Goal: Navigation & Orientation: Find specific page/section

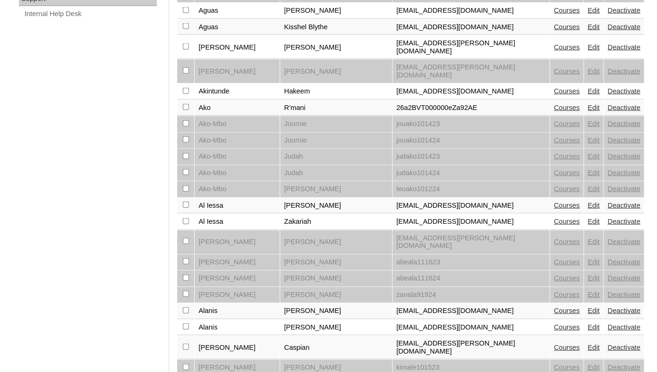
scroll to position [780, 0]
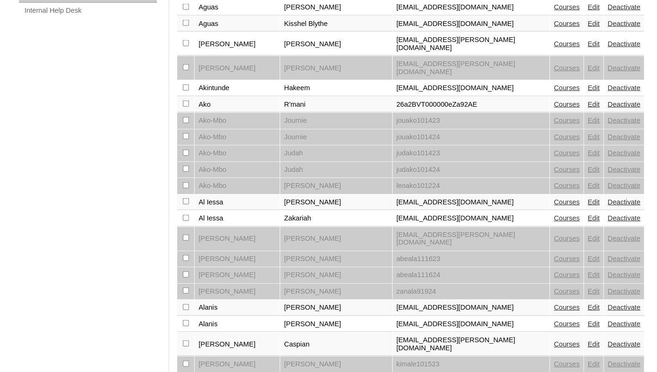
select select "admin_students.php?page=2"
click option "Page 2" at bounding box center [0, 0] width 0 height 0
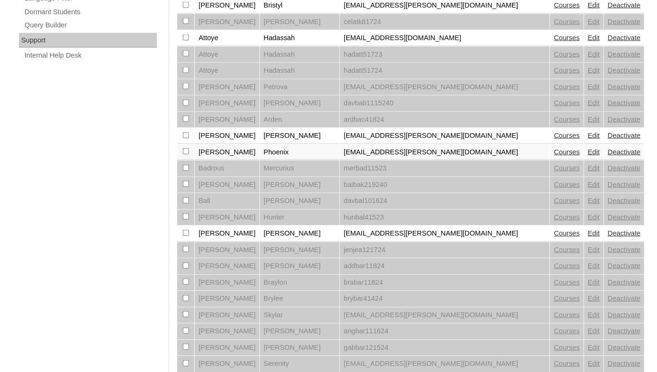
scroll to position [780, 0]
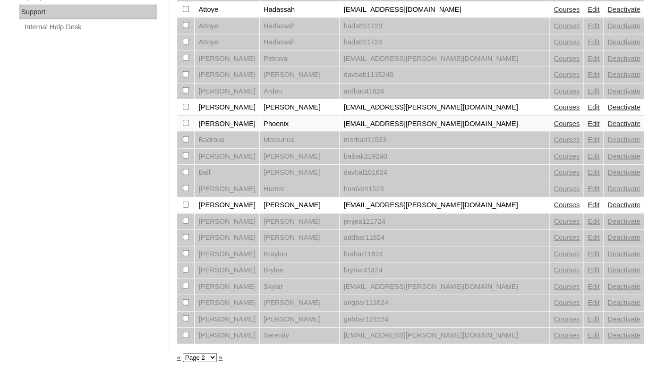
click at [183, 353] on select "Page 1 Page 2 Page 3 Page 4 Page 5 Page 6 Page 7 Page 8 Page 9 Page 10 Page 11 …" at bounding box center [200, 357] width 34 height 9
select select "admin_students.php?&page=3"
click option "Page 3" at bounding box center [0, 0] width 0 height 0
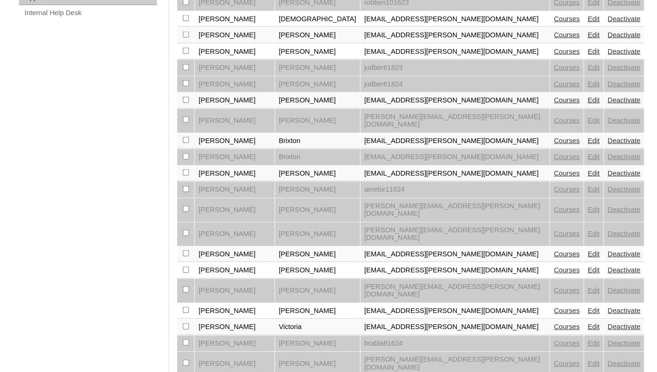
scroll to position [780, 0]
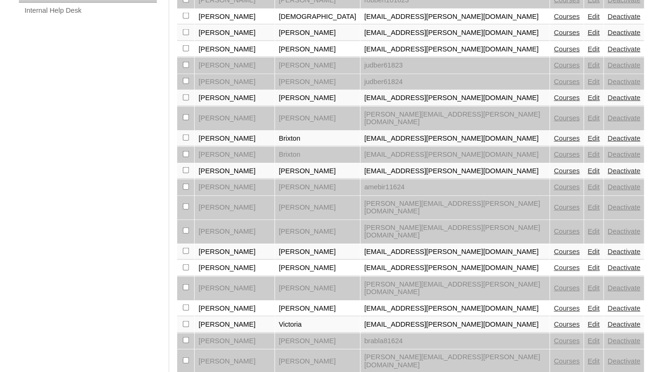
select select "admin_students.php?&page=4"
click option "Page 4" at bounding box center [0, 0] width 0 height 0
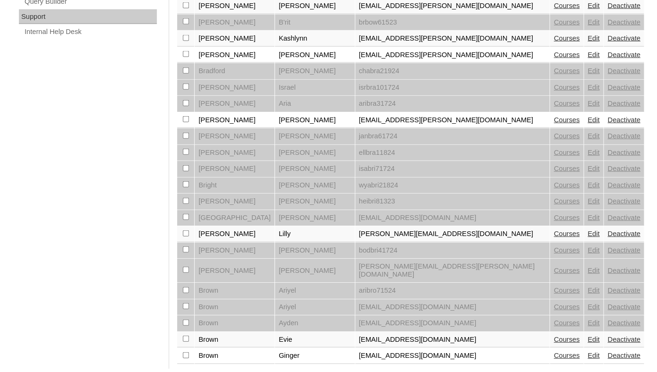
scroll to position [780, 0]
